Goal: Task Accomplishment & Management: Use online tool/utility

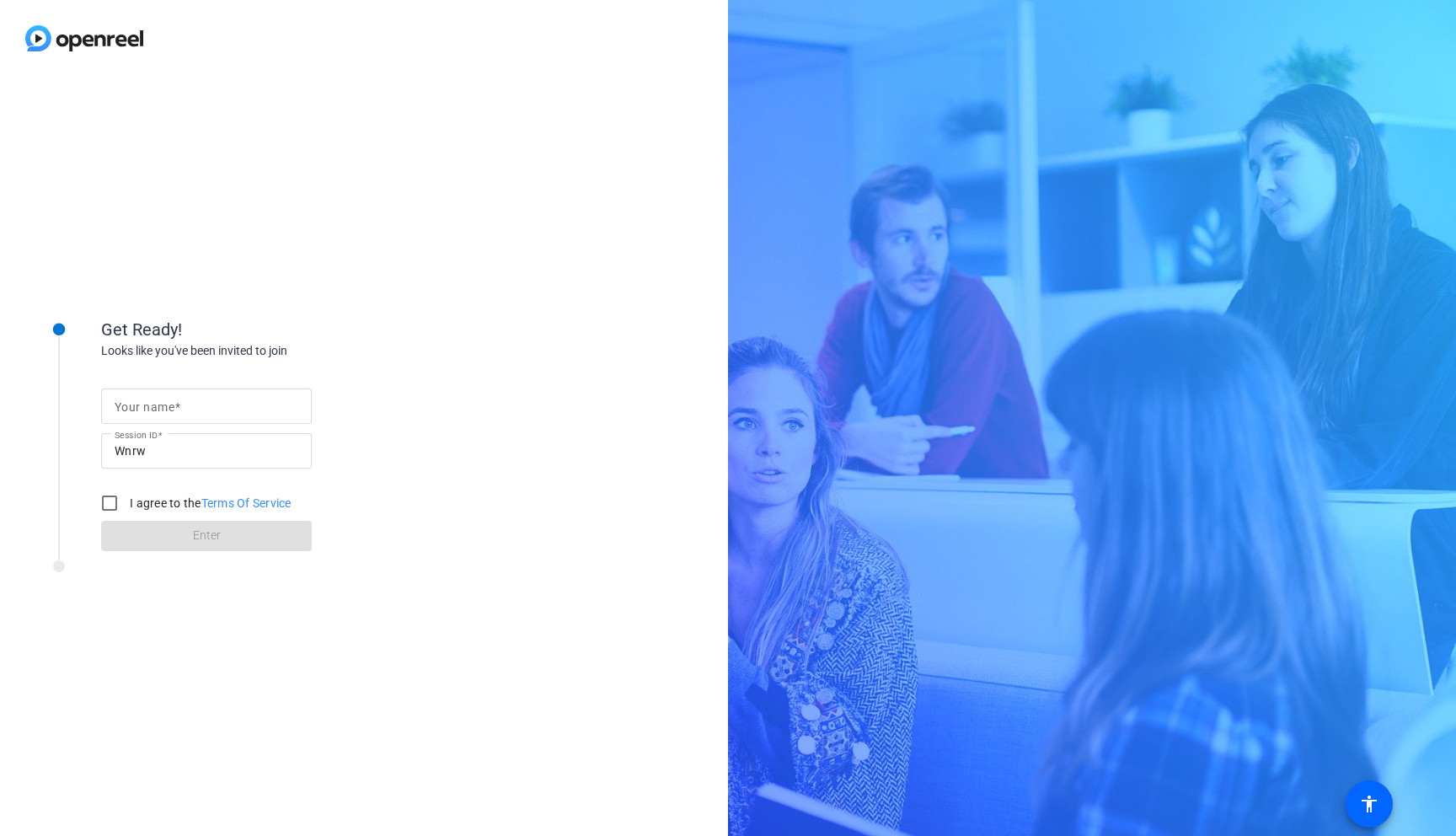
click at [182, 406] on input "Your name" at bounding box center [206, 406] width 184 height 20
type input "Diogo"
click at [109, 501] on input "I agree to the Terms Of Service" at bounding box center [110, 503] width 34 height 34
checkbox input "true"
click at [154, 529] on span at bounding box center [206, 536] width 211 height 41
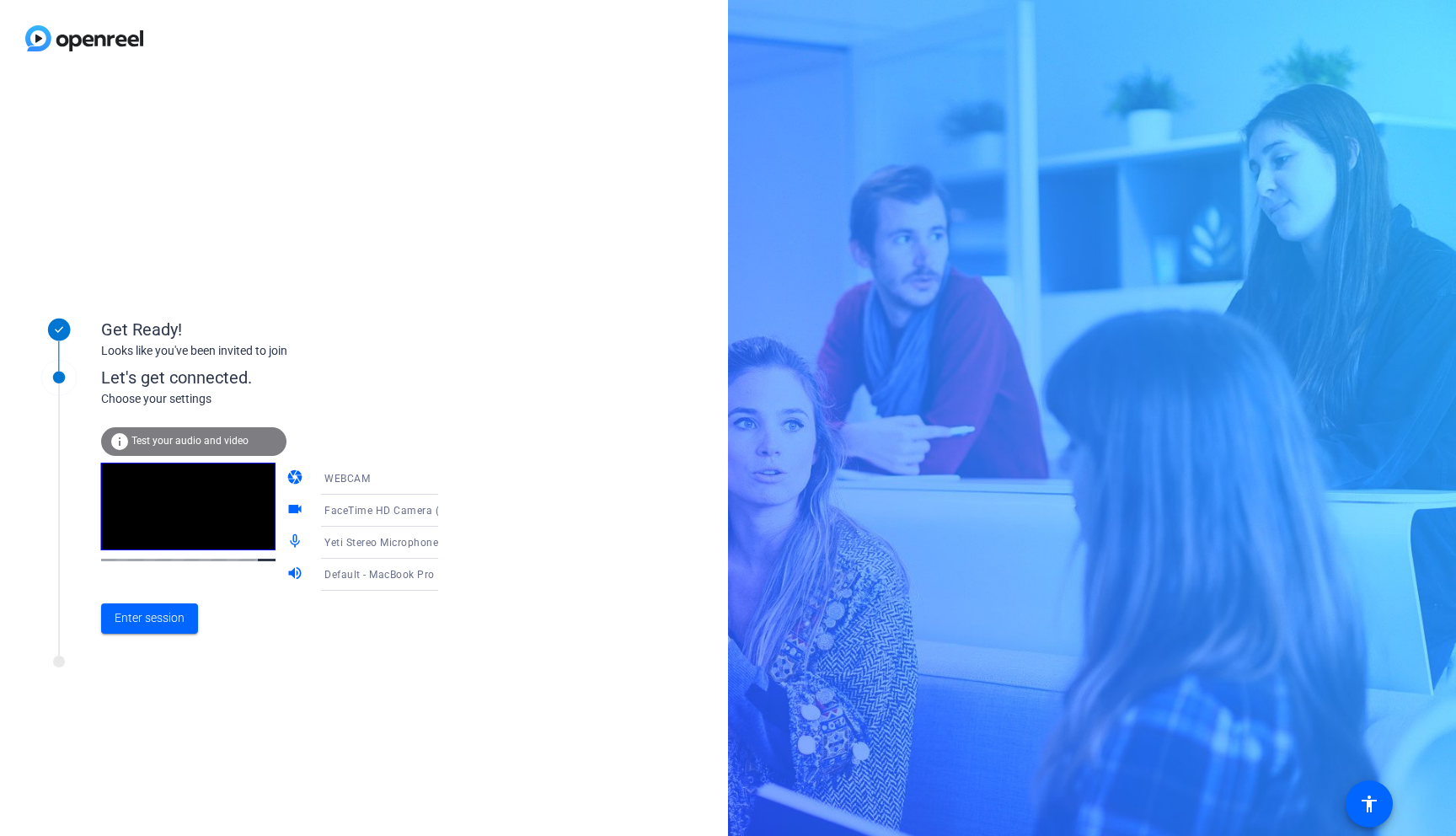
click at [375, 508] on span "FaceTime HD Camera (D288:[DATE])" at bounding box center [414, 510] width 179 height 14
click at [431, 319] on div at bounding box center [728, 418] width 1456 height 836
click at [155, 621] on span "Enter session" at bounding box center [149, 618] width 70 height 18
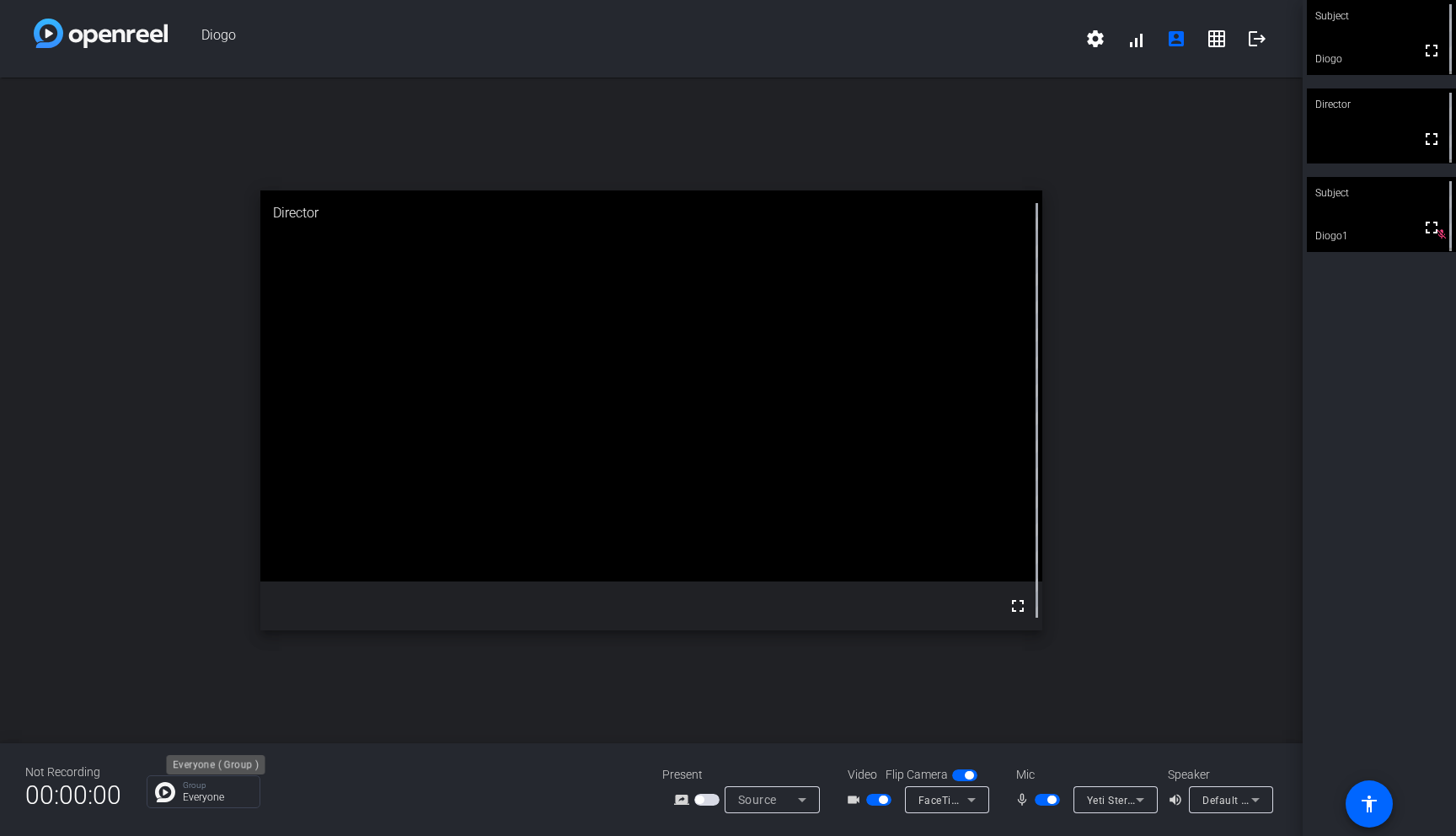
click at [206, 789] on div "Group Everyone" at bounding box center [217, 791] width 69 height 21
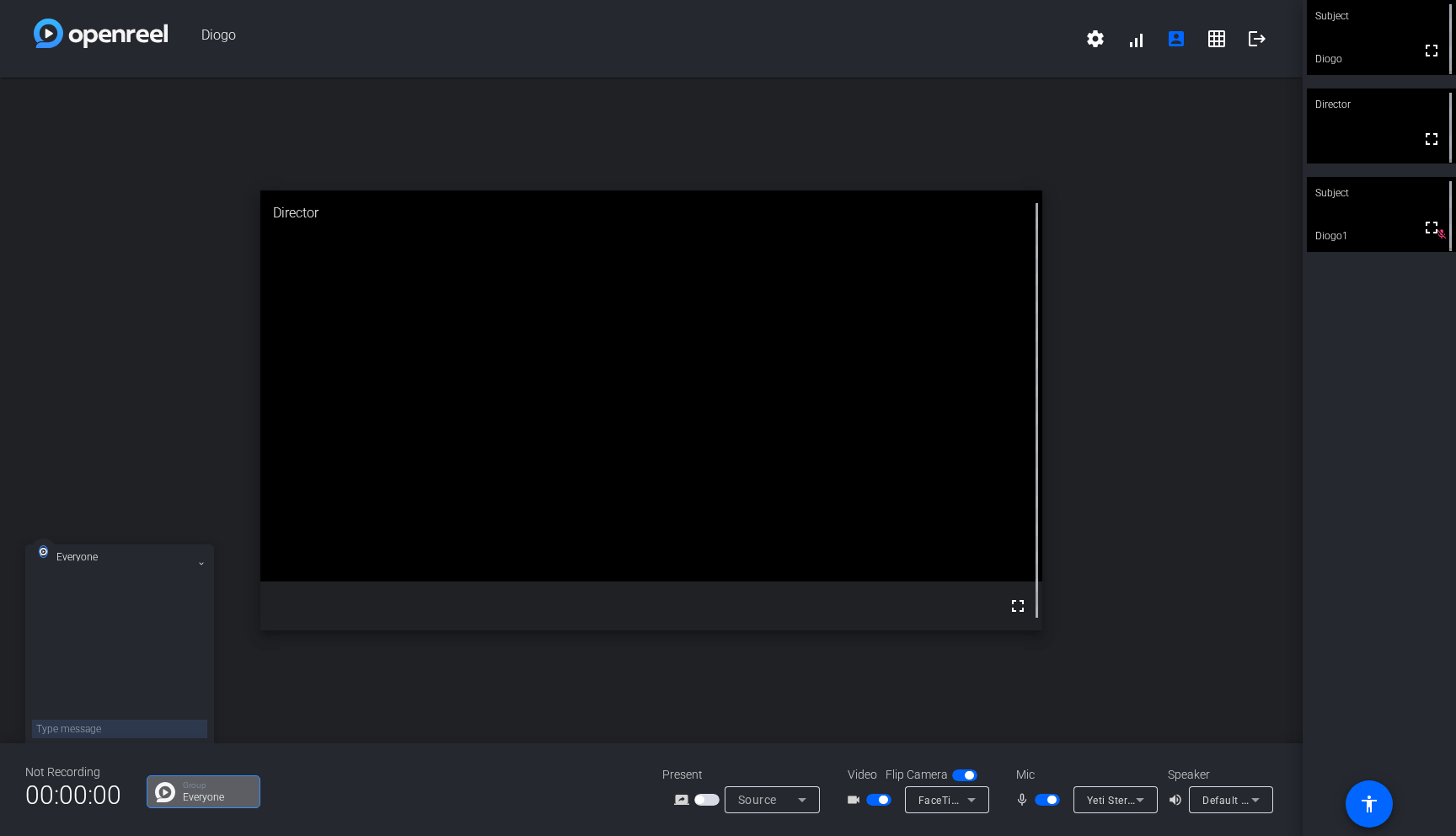
click at [365, 806] on div "Group Everyone" at bounding box center [392, 791] width 491 height 33
click at [134, 68] on div "Diogo settings signal_cellular_alt account_box grid_on logout" at bounding box center [651, 39] width 1303 height 78
click at [74, 368] on div "open_in_new Director fullscreen" at bounding box center [651, 410] width 1303 height 666
click at [201, 562] on icon at bounding box center [201, 564] width 7 height 7
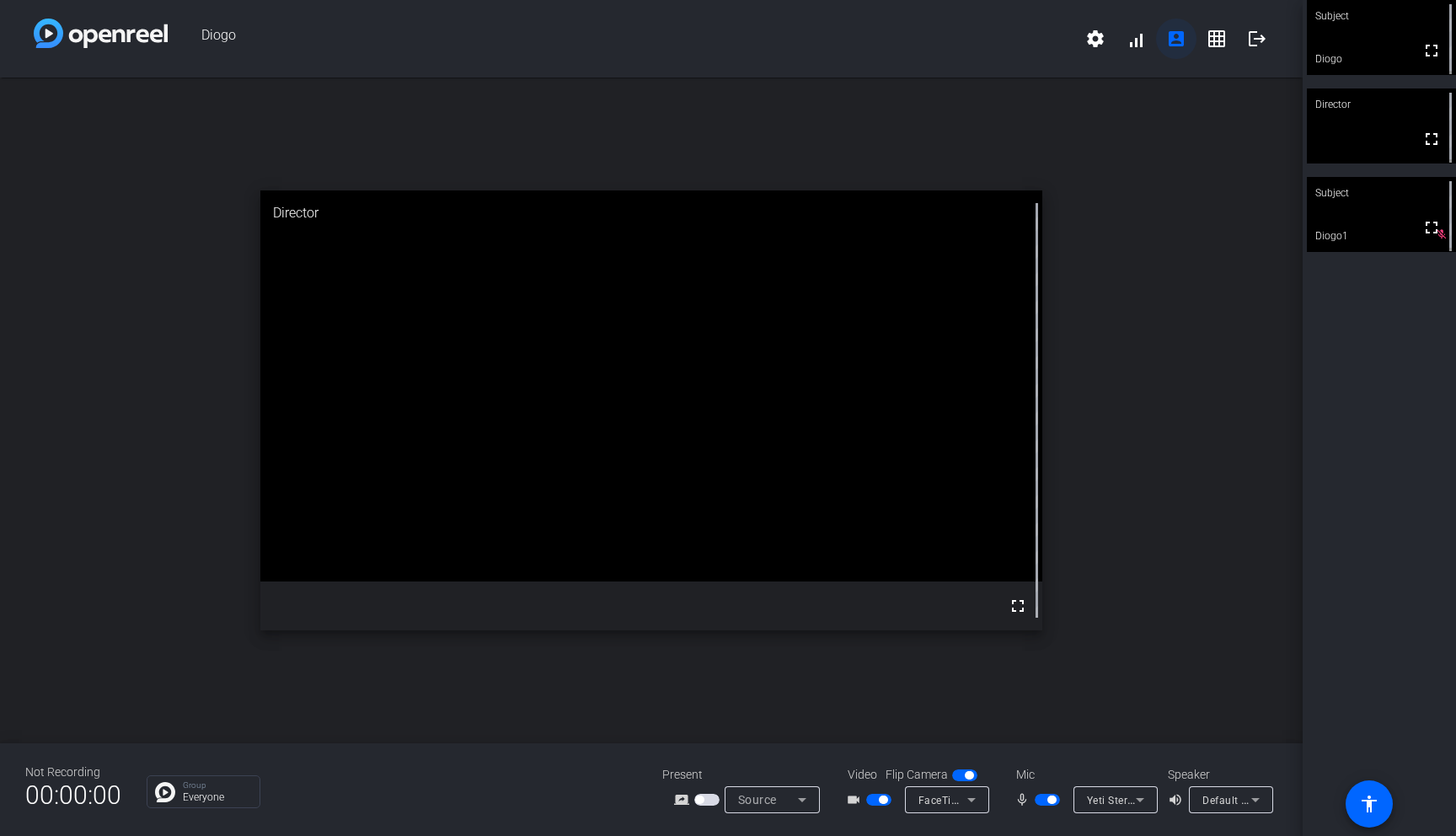
click at [1181, 38] on mat-icon "account_box" at bounding box center [1176, 39] width 20 height 20
click at [1093, 41] on mat-icon "settings" at bounding box center [1096, 39] width 20 height 20
click at [1171, 290] on div at bounding box center [728, 418] width 1456 height 836
click at [701, 797] on span "button" at bounding box center [700, 800] width 8 height 8
